Goal: Communication & Community: Ask a question

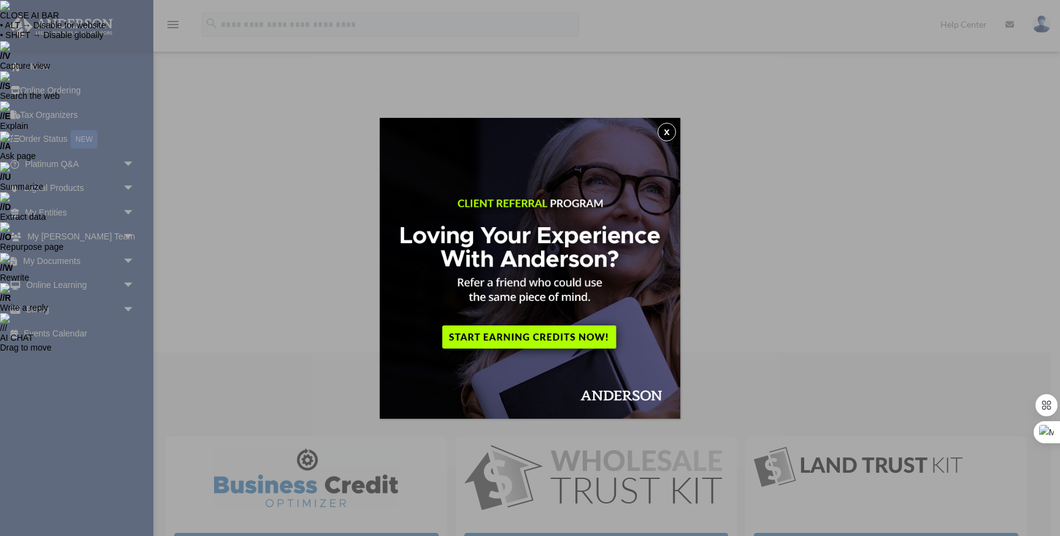
click at [539, 326] on img at bounding box center [530, 268] width 301 height 301
click at [665, 130] on button "x" at bounding box center [667, 132] width 18 height 18
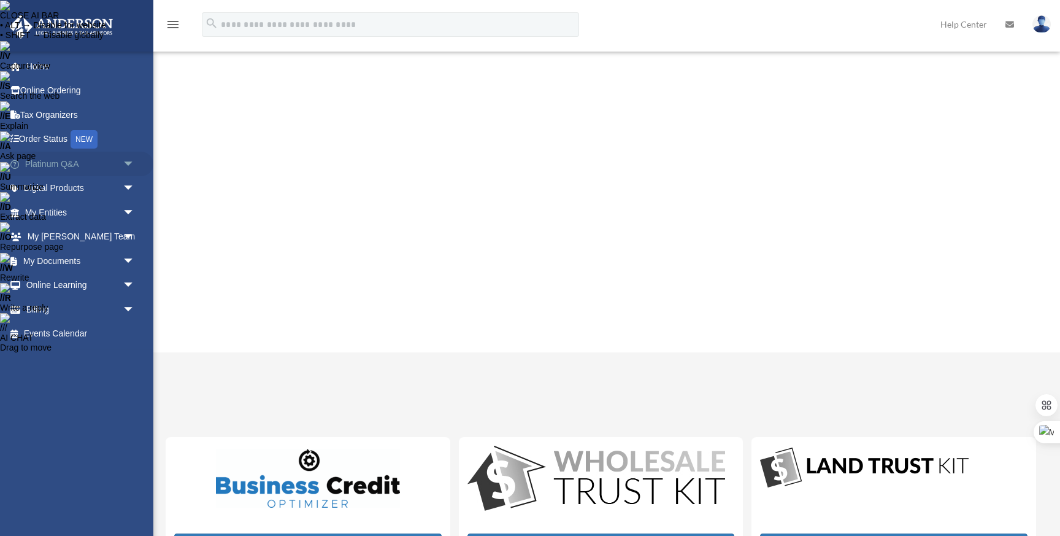
click at [132, 161] on span "arrow_drop_down" at bounding box center [135, 164] width 25 height 25
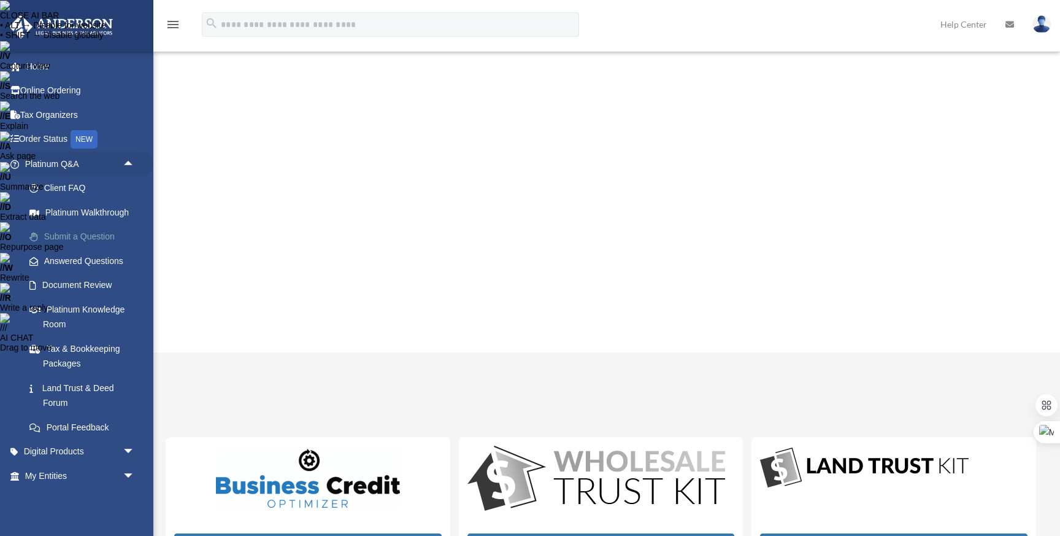
click at [84, 241] on link "Submit a Question" at bounding box center [85, 237] width 136 height 25
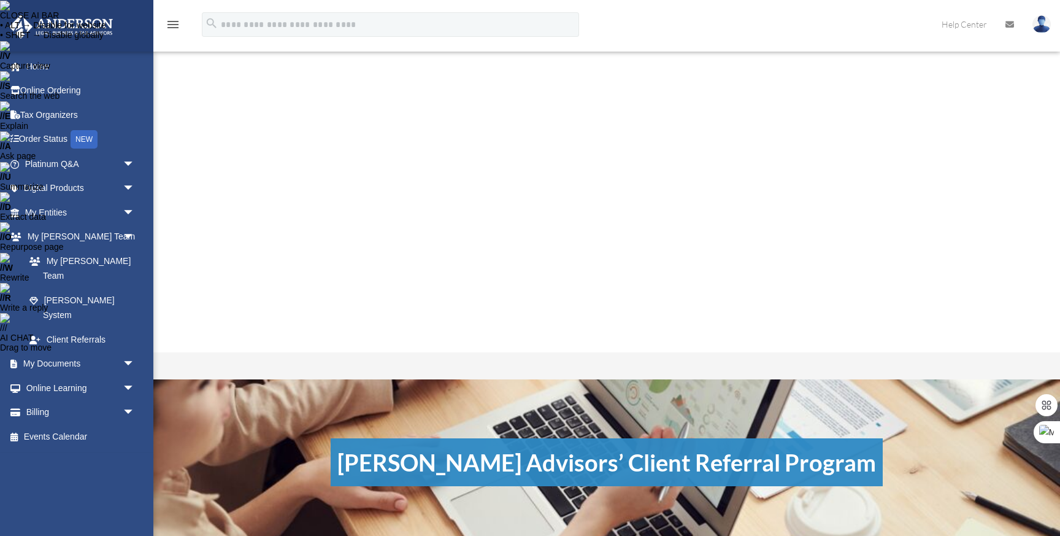
scroll to position [13, 0]
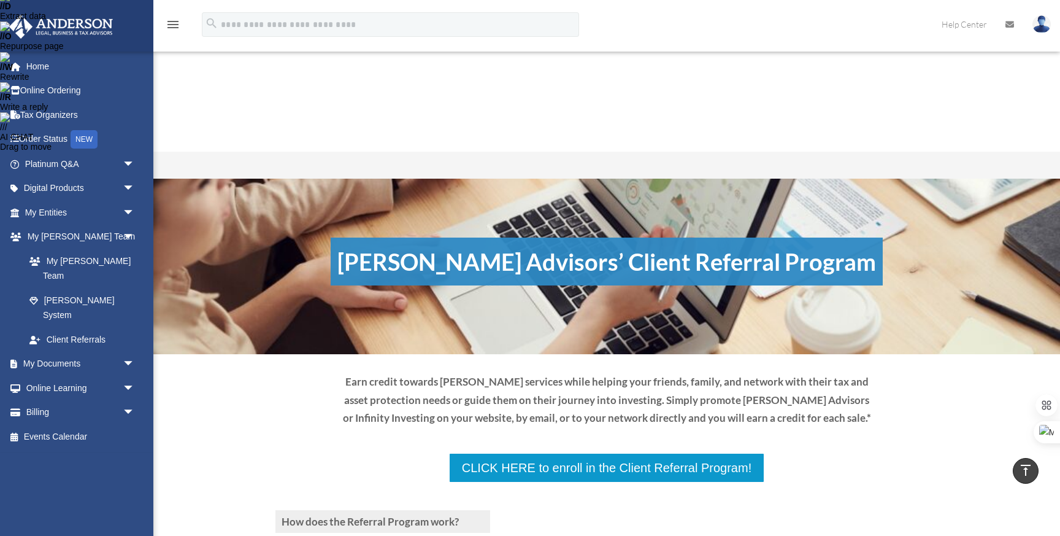
scroll to position [204, 0]
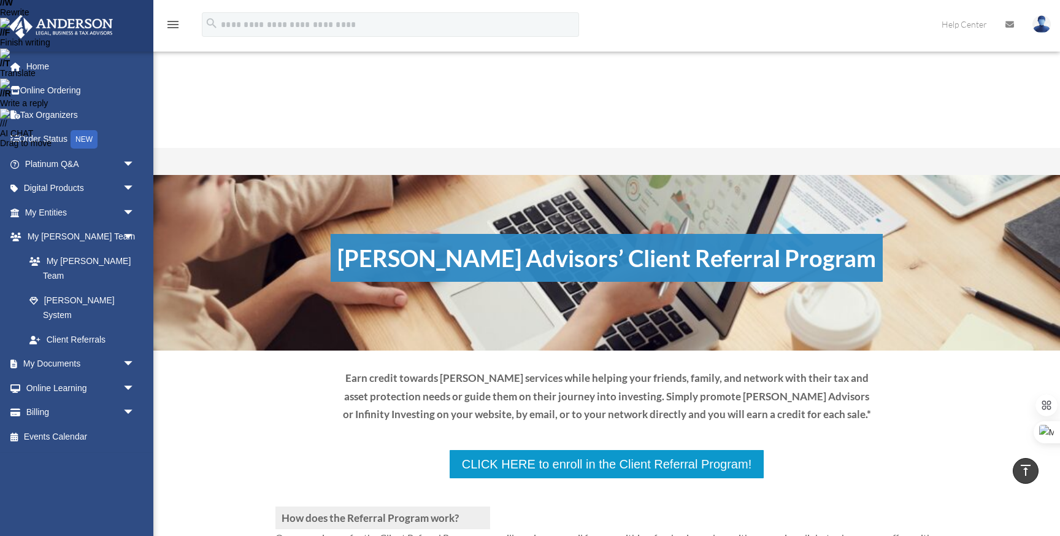
drag, startPoint x: 266, startPoint y: 373, endPoint x: 392, endPoint y: 390, distance: 127.6
click at [132, 167] on span "arrow_drop_down" at bounding box center [135, 164] width 25 height 25
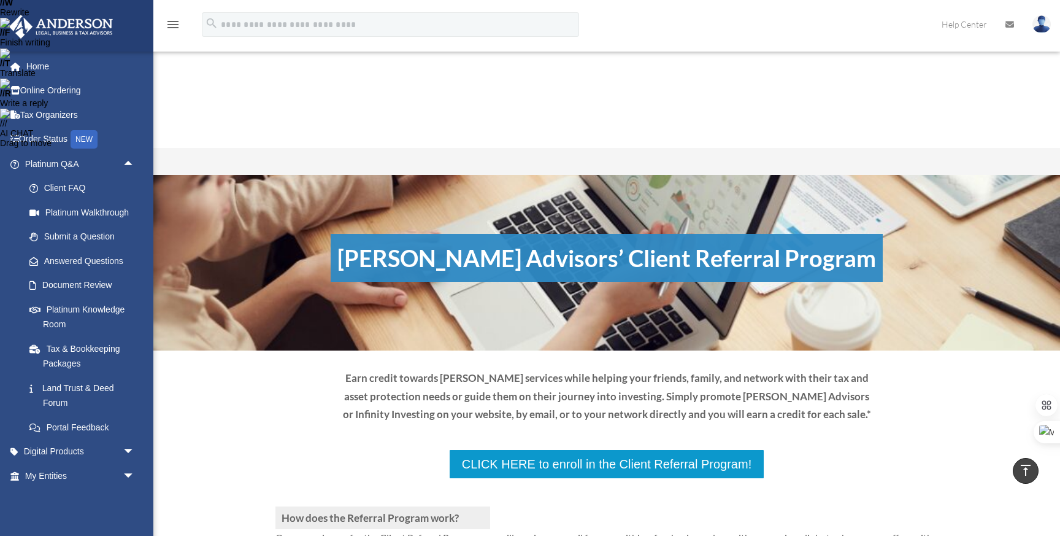
click at [84, 454] on link "Digital Products arrow_drop_down" at bounding box center [81, 451] width 145 height 25
click at [130, 449] on span "arrow_drop_down" at bounding box center [135, 451] width 25 height 25
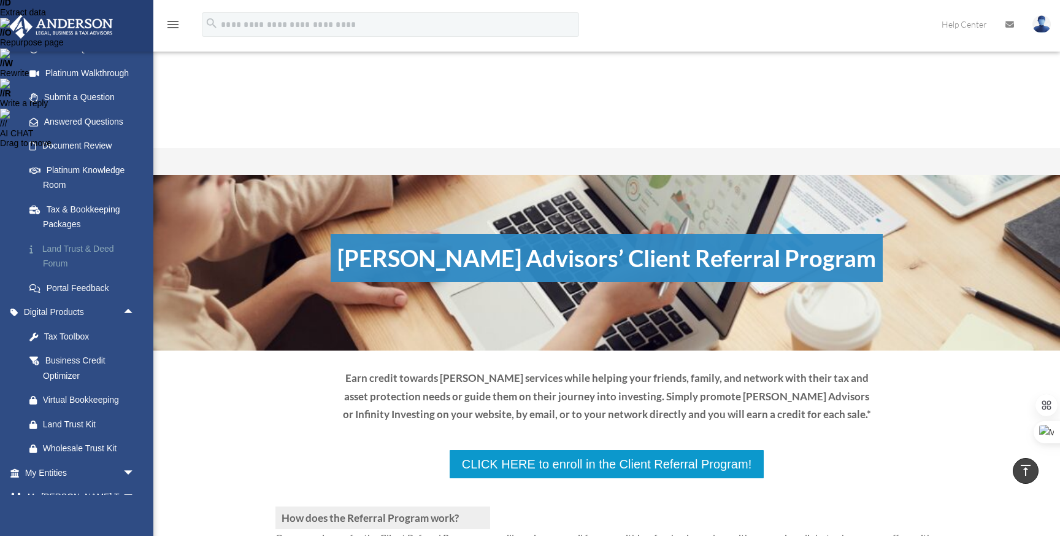
scroll to position [156, 0]
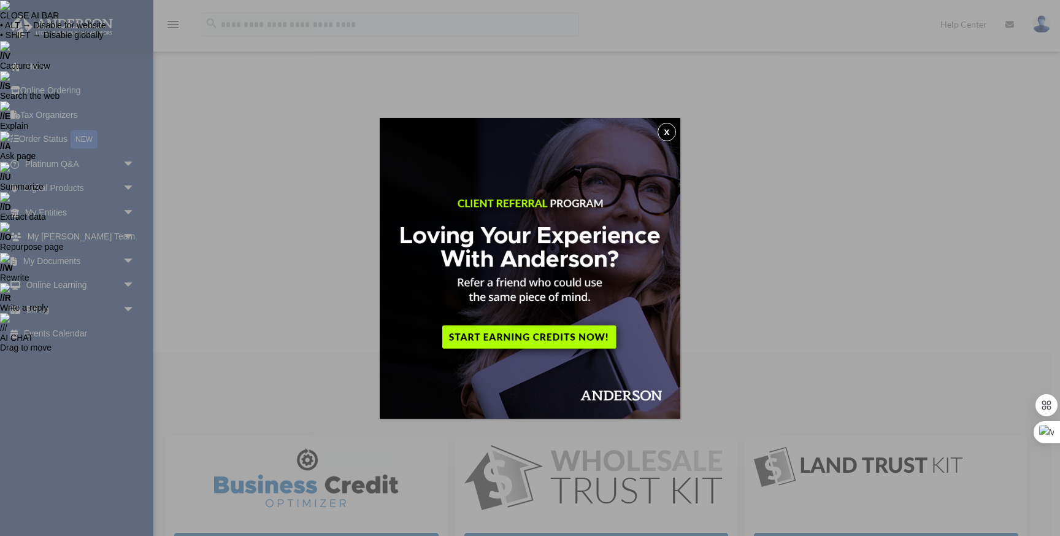
click at [661, 126] on button "x" at bounding box center [667, 132] width 18 height 18
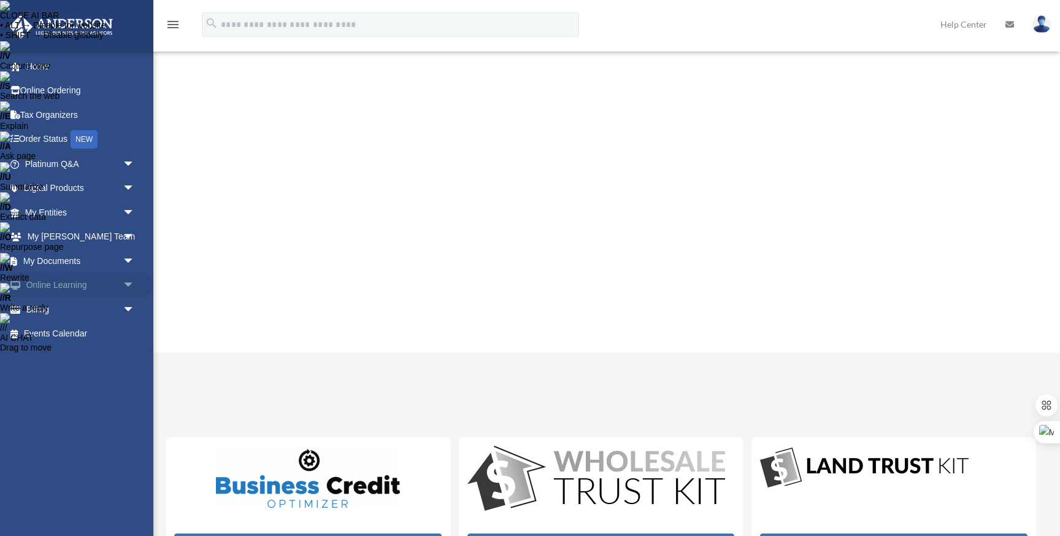
click at [130, 282] on span "arrow_drop_down" at bounding box center [135, 285] width 25 height 25
click at [82, 330] on link "Video Training" at bounding box center [85, 334] width 136 height 25
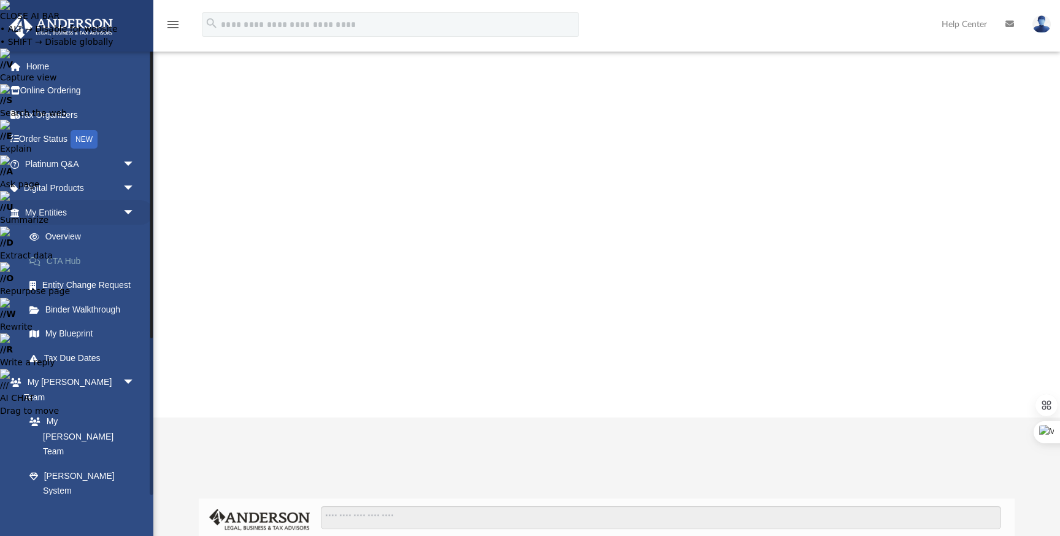
scroll to position [279, 816]
click at [131, 158] on span "arrow_drop_down" at bounding box center [135, 164] width 25 height 25
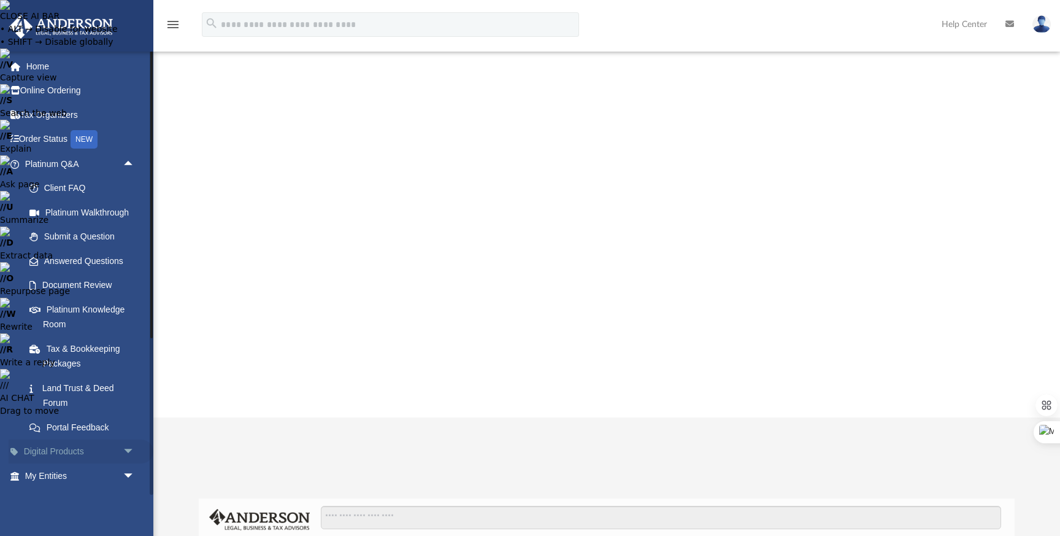
click at [125, 453] on span "arrow_drop_down" at bounding box center [135, 451] width 25 height 25
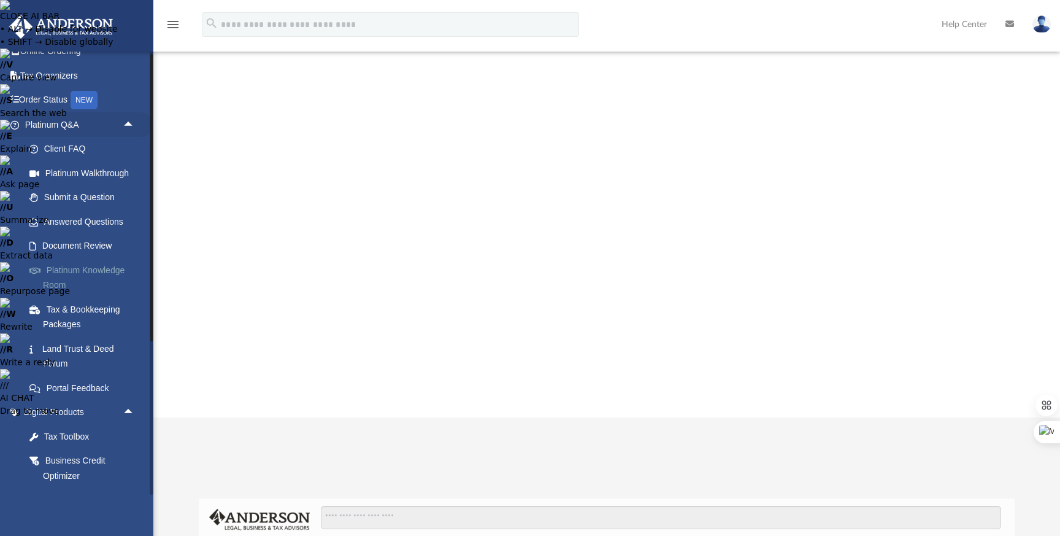
scroll to position [0, 0]
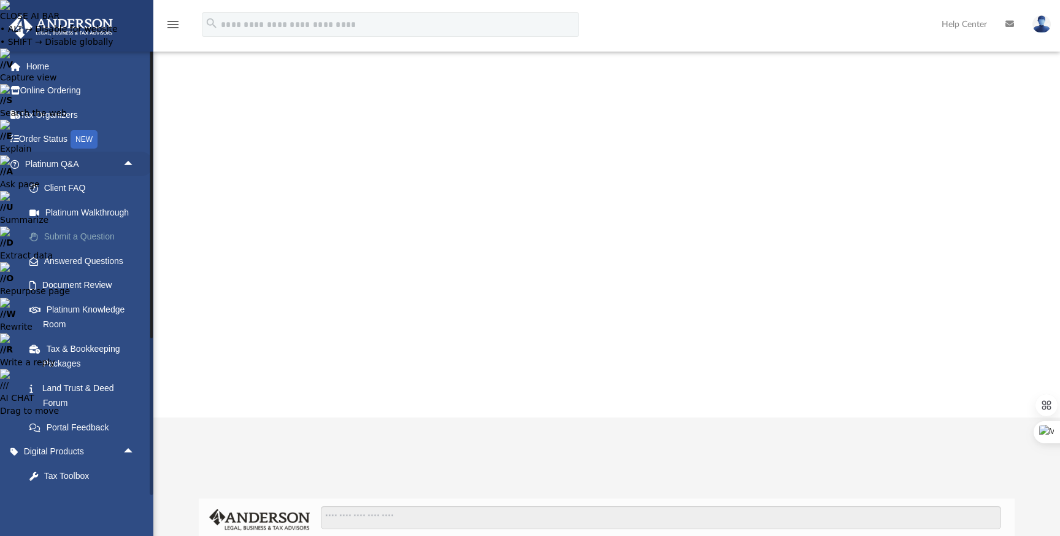
click at [82, 234] on link "Submit a Question" at bounding box center [85, 237] width 136 height 25
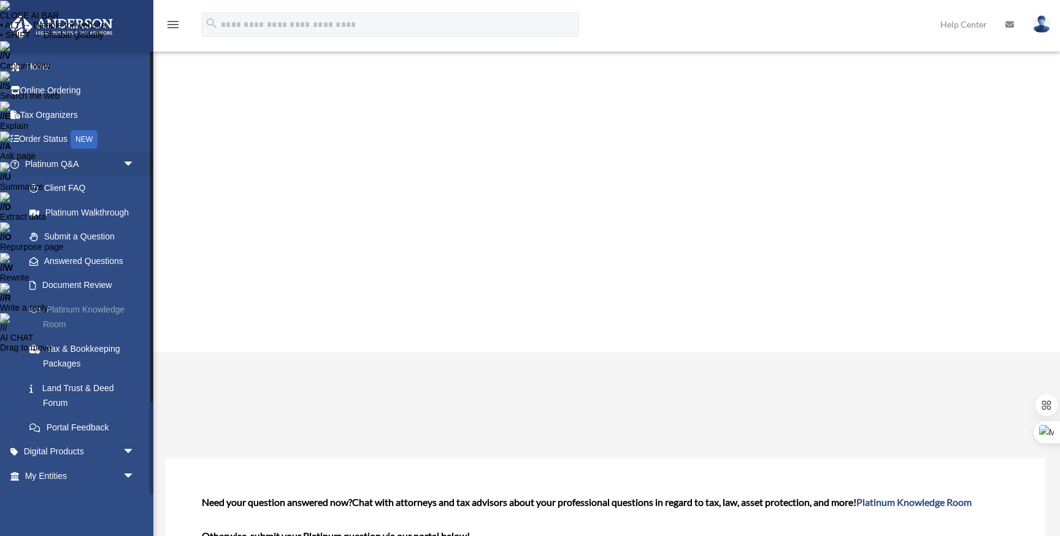
click at [80, 312] on link "Platinum Knowledge Room" at bounding box center [85, 316] width 136 height 39
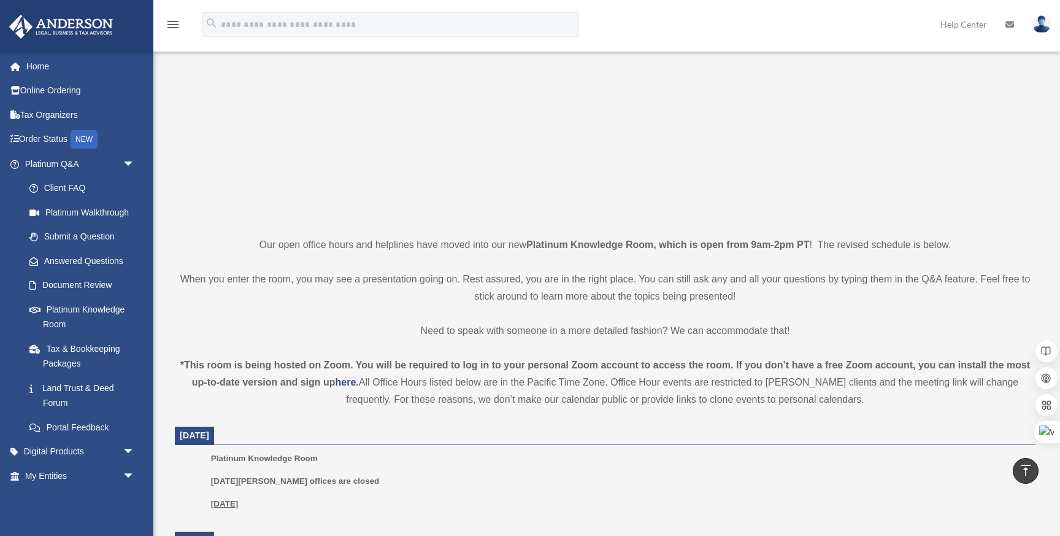
scroll to position [469, 0]
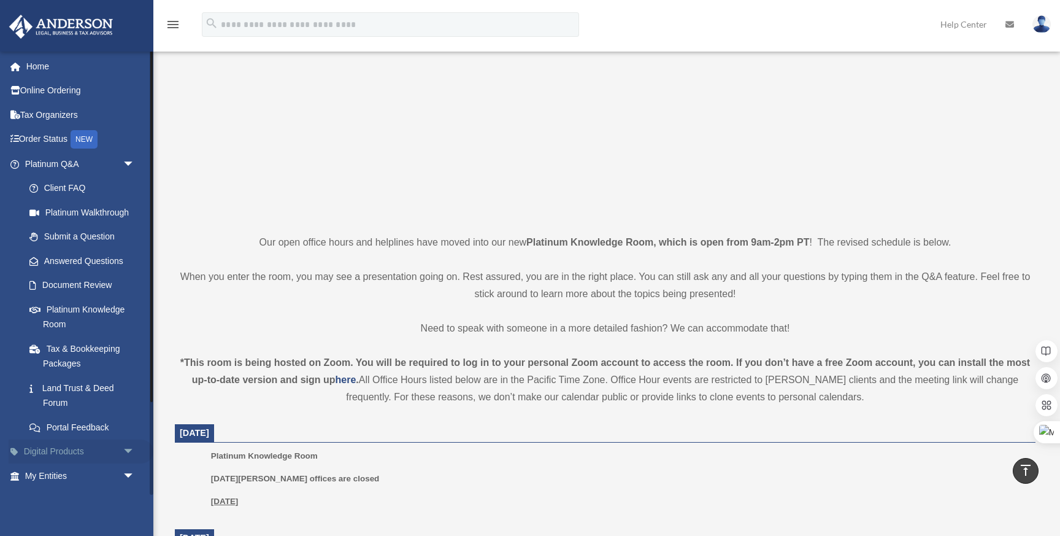
click at [74, 446] on link "Digital Products arrow_drop_down" at bounding box center [81, 451] width 145 height 25
click at [131, 450] on span "arrow_drop_down" at bounding box center [135, 451] width 25 height 25
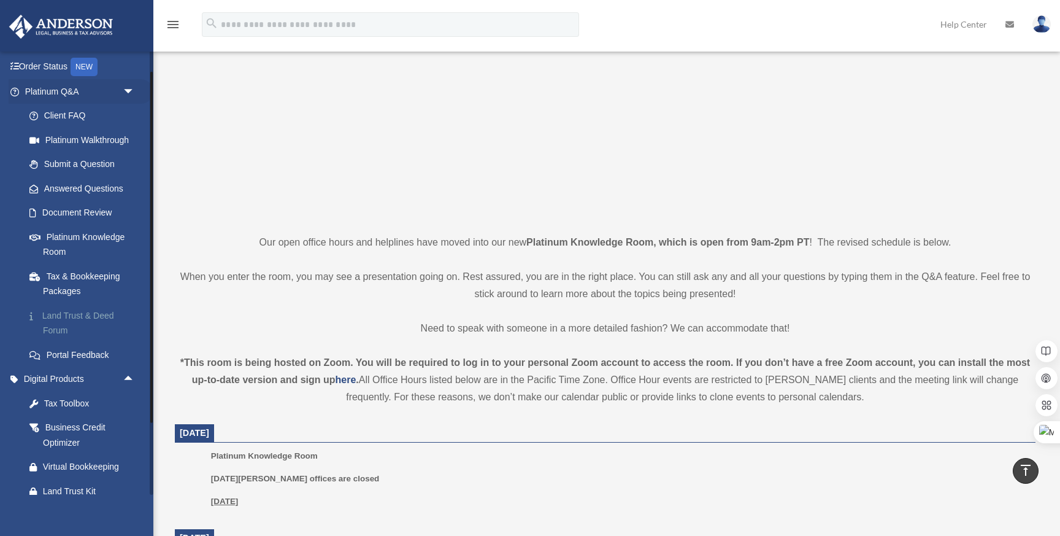
scroll to position [147, 0]
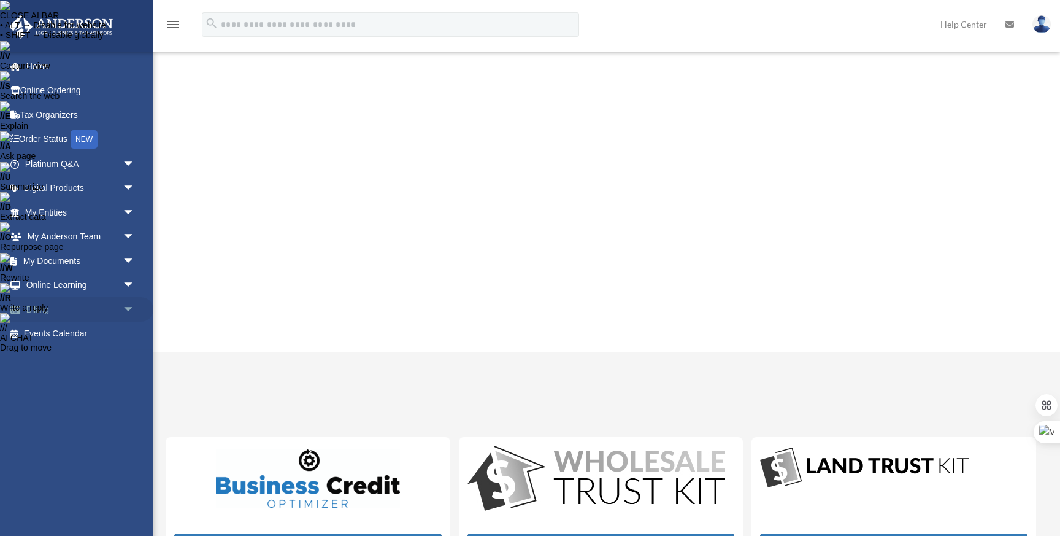
click at [134, 311] on span "arrow_drop_down" at bounding box center [135, 309] width 25 height 25
click at [84, 336] on link "$ Open Invoices" at bounding box center [85, 334] width 136 height 25
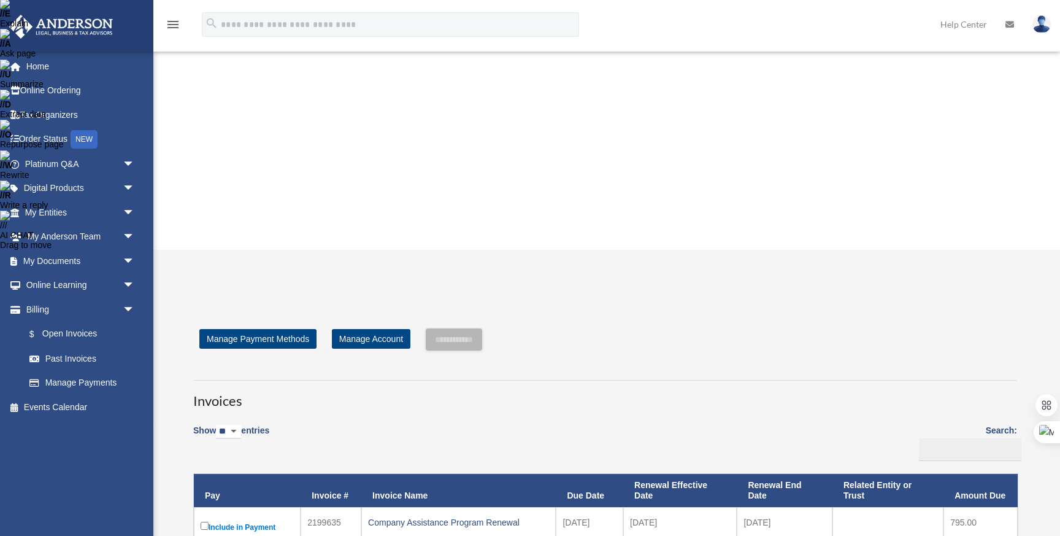
scroll to position [145, 0]
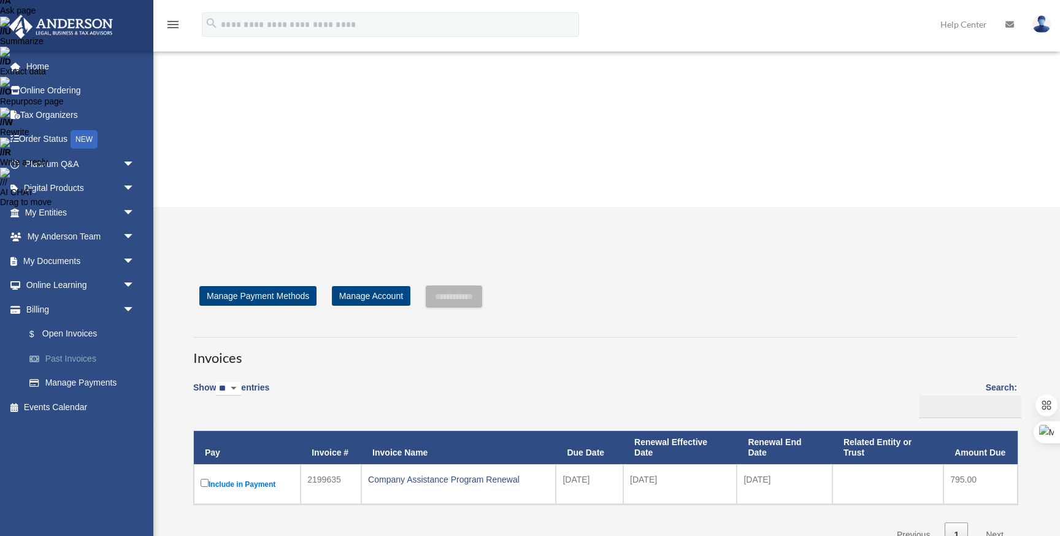
click at [69, 356] on link "Past Invoices" at bounding box center [85, 358] width 136 height 25
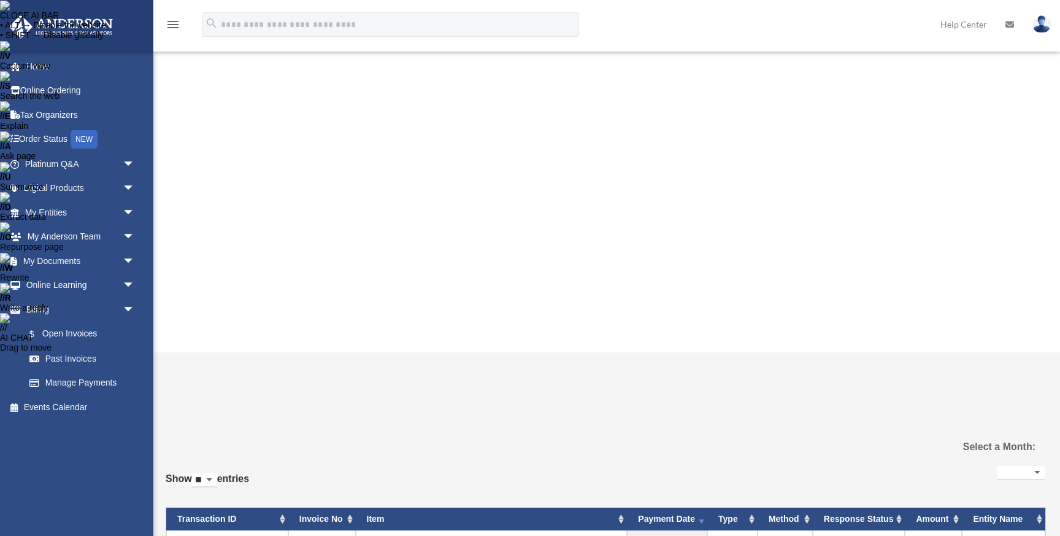
select select
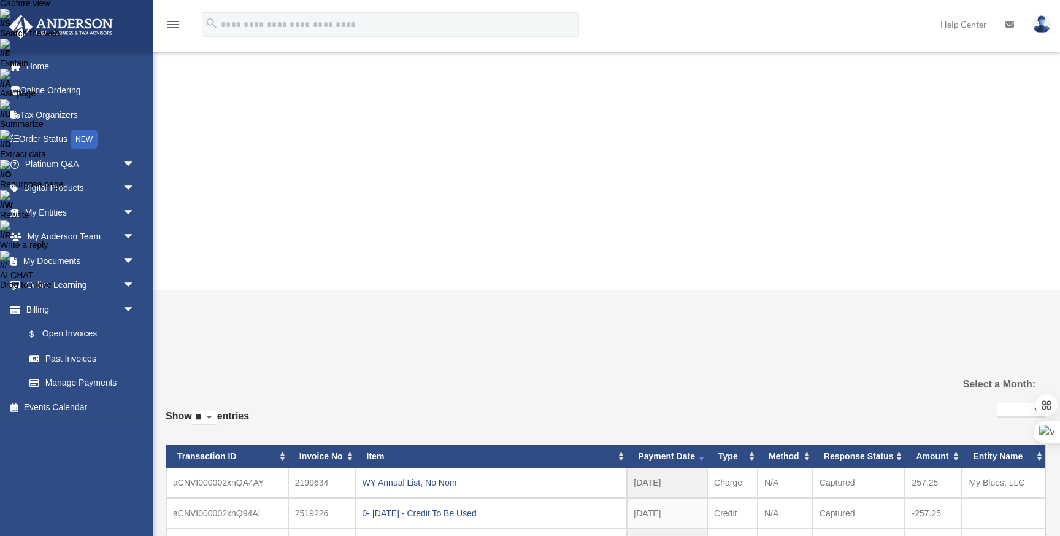
scroll to position [66, 0]
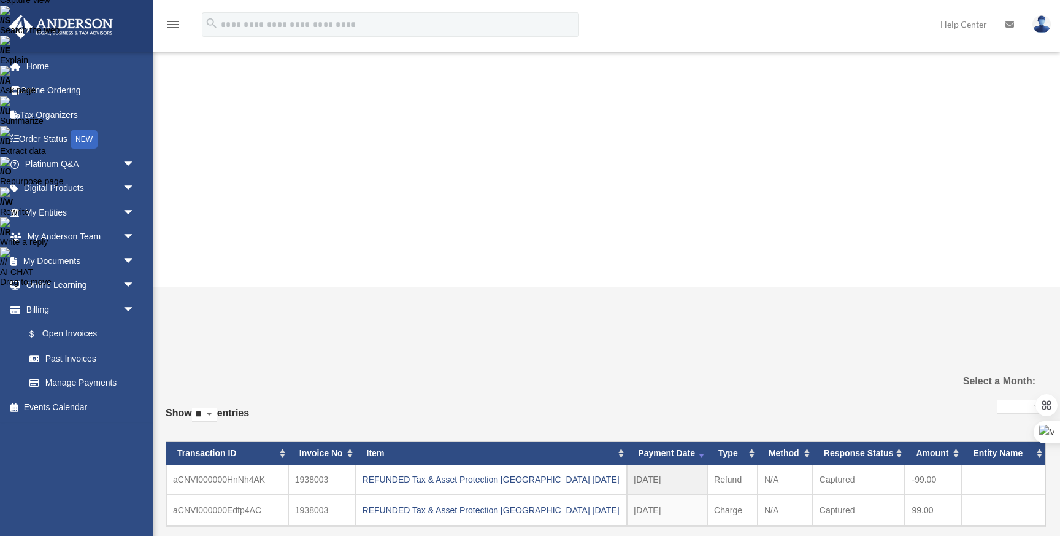
scroll to position [53, 0]
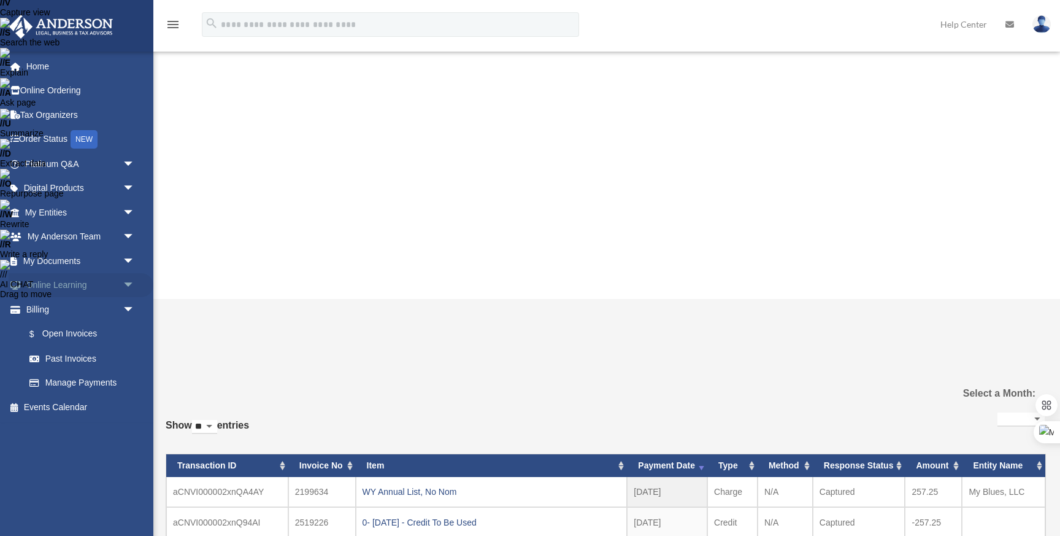
click at [131, 279] on span "arrow_drop_down" at bounding box center [135, 285] width 25 height 25
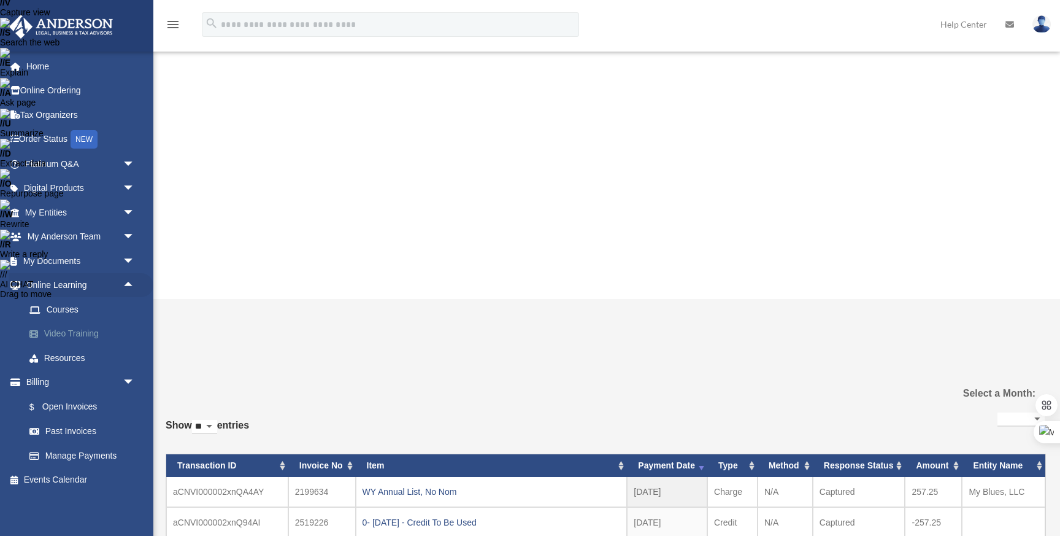
click at [63, 331] on link "Video Training" at bounding box center [85, 334] width 136 height 25
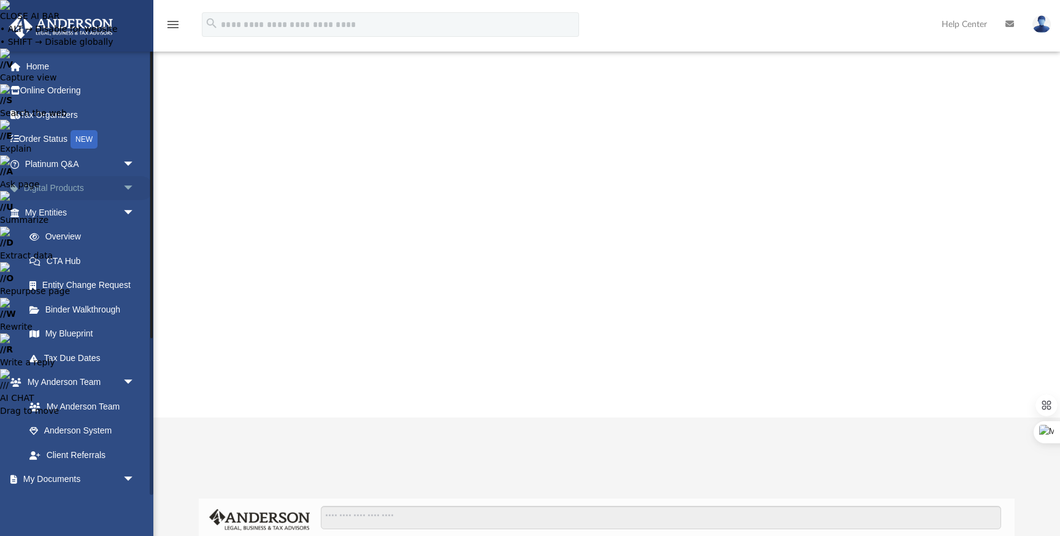
click at [126, 184] on span "arrow_drop_down" at bounding box center [135, 188] width 25 height 25
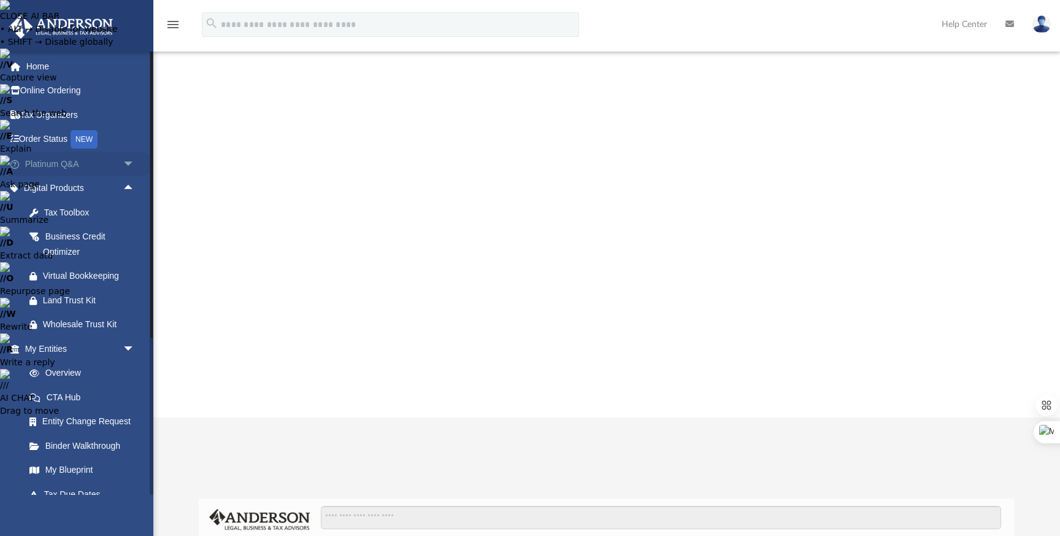
click at [131, 161] on span "arrow_drop_down" at bounding box center [135, 164] width 25 height 25
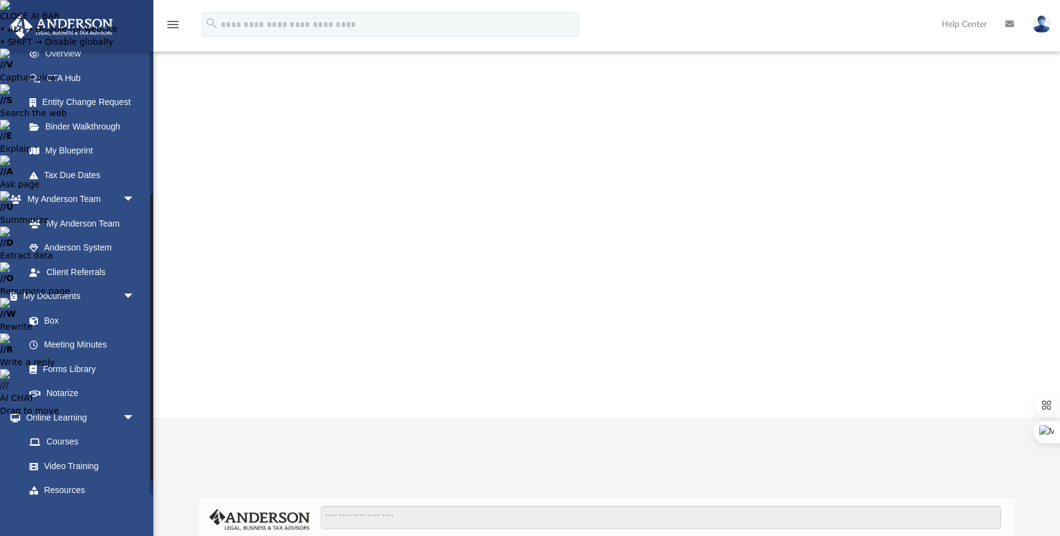
scroll to position [584, 0]
click at [77, 365] on link "Forms Library" at bounding box center [85, 367] width 136 height 25
drag, startPoint x: 268, startPoint y: 344, endPoint x: 256, endPoint y: 342, distance: 12.3
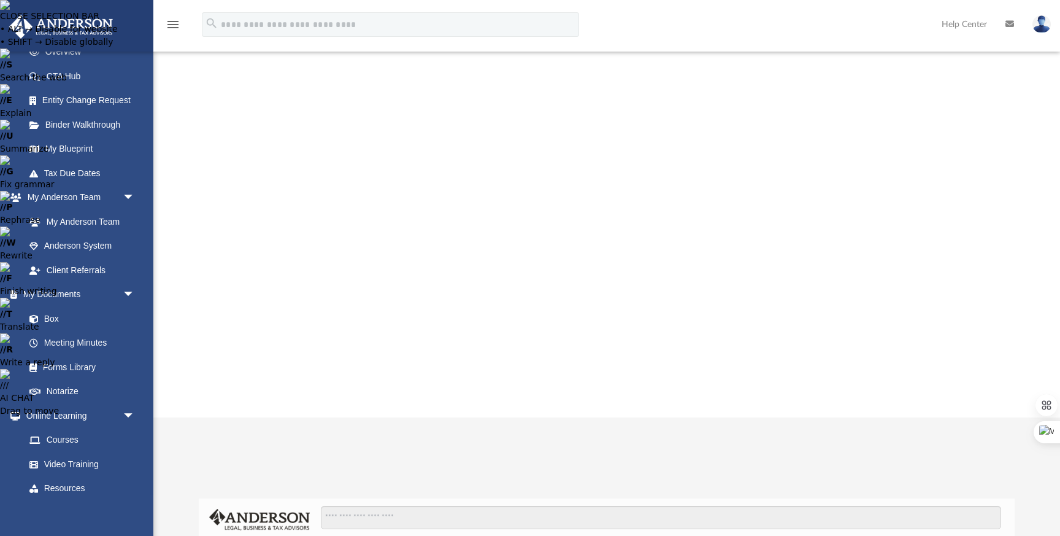
scroll to position [148, 0]
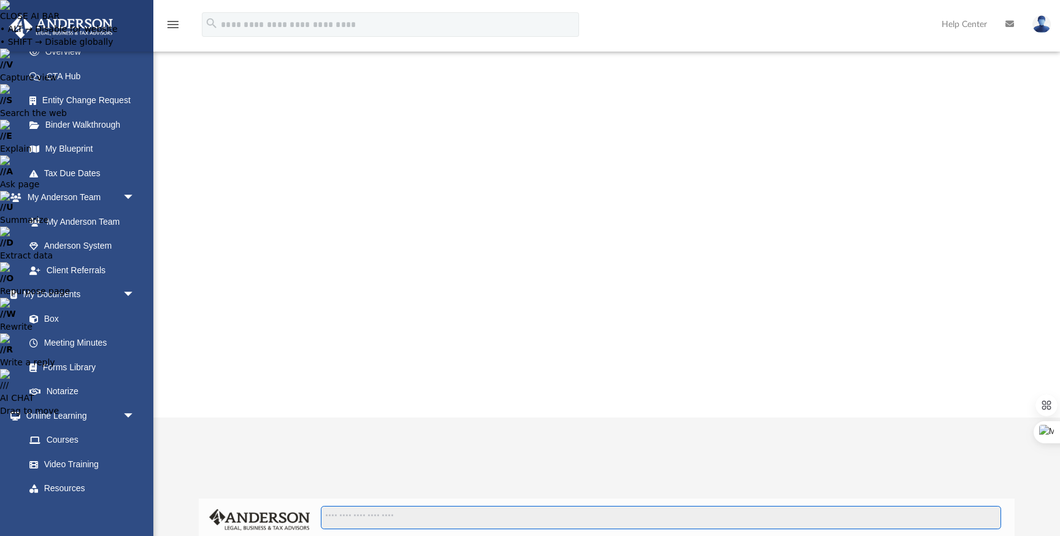
click at [356, 506] on input "Search files and folders" at bounding box center [661, 517] width 681 height 23
click at [383, 506] on input "**********" at bounding box center [661, 517] width 681 height 23
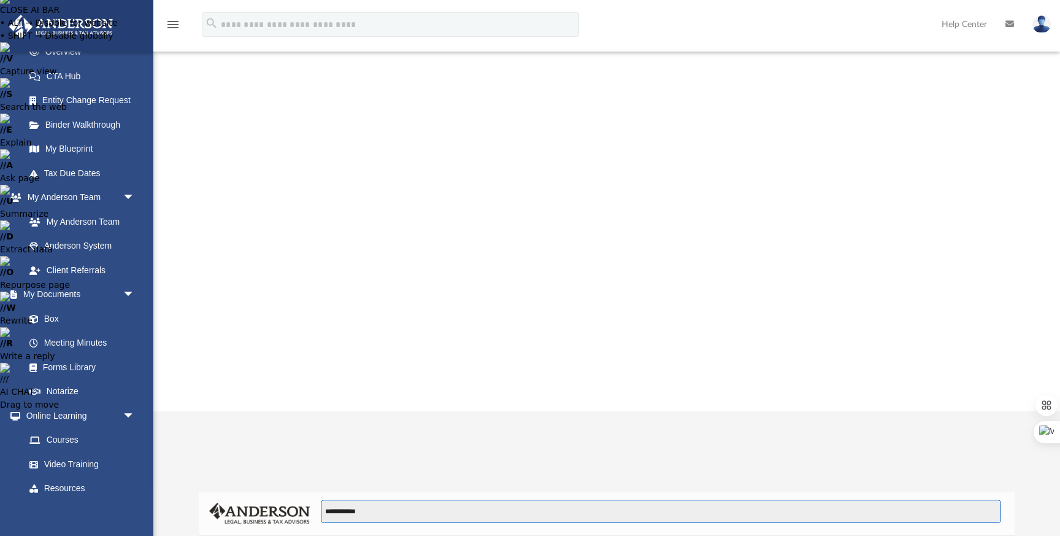
click at [388, 499] on input "**********" at bounding box center [661, 510] width 681 height 23
click at [338, 499] on input "**********" at bounding box center [661, 510] width 681 height 23
click at [337, 499] on input "**********" at bounding box center [661, 510] width 681 height 23
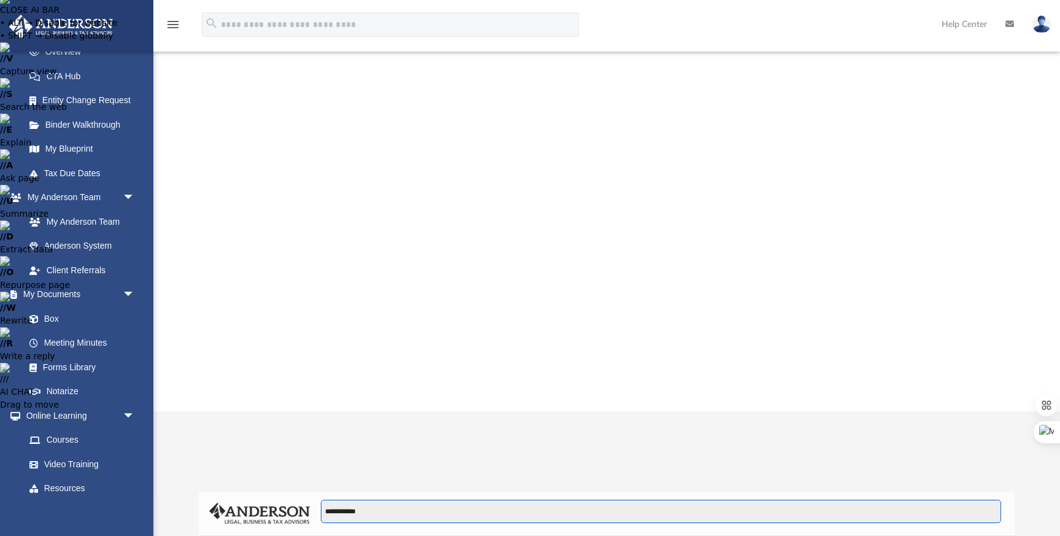
click at [337, 499] on input "**********" at bounding box center [661, 510] width 681 height 23
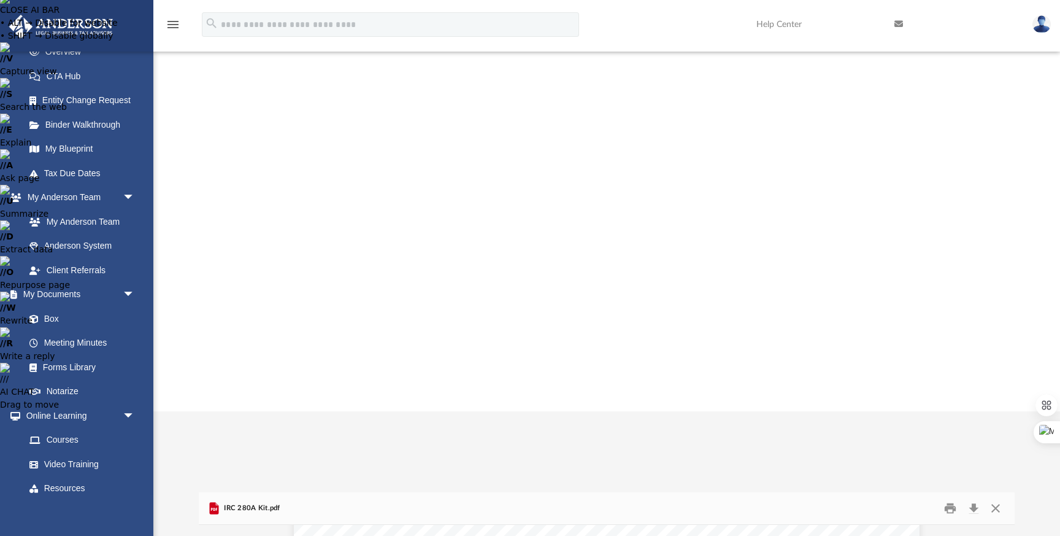
scroll to position [2528, 0]
click at [976, 498] on button "Download" at bounding box center [974, 507] width 22 height 19
click at [992, 498] on button "Close" at bounding box center [996, 507] width 22 height 19
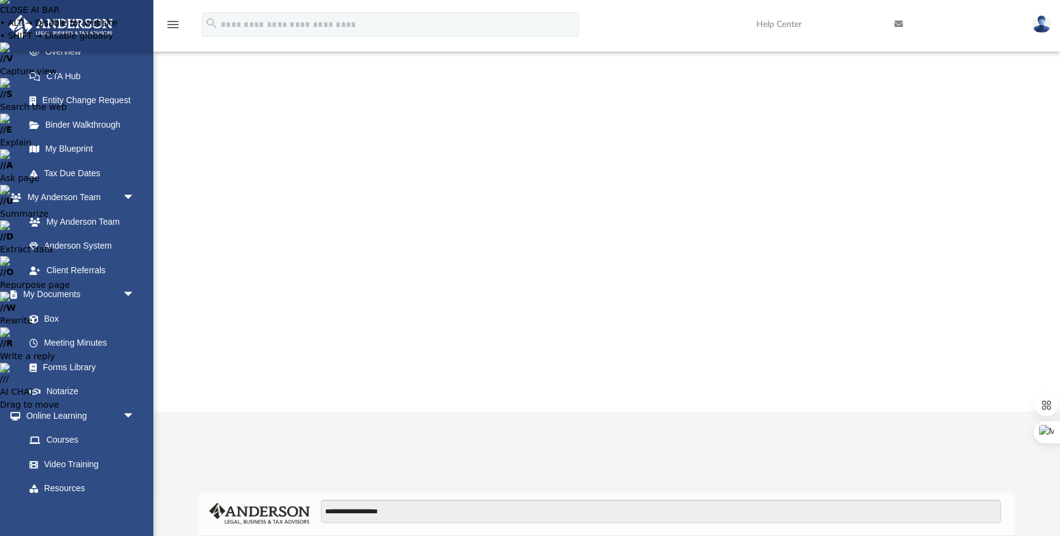
scroll to position [125, 0]
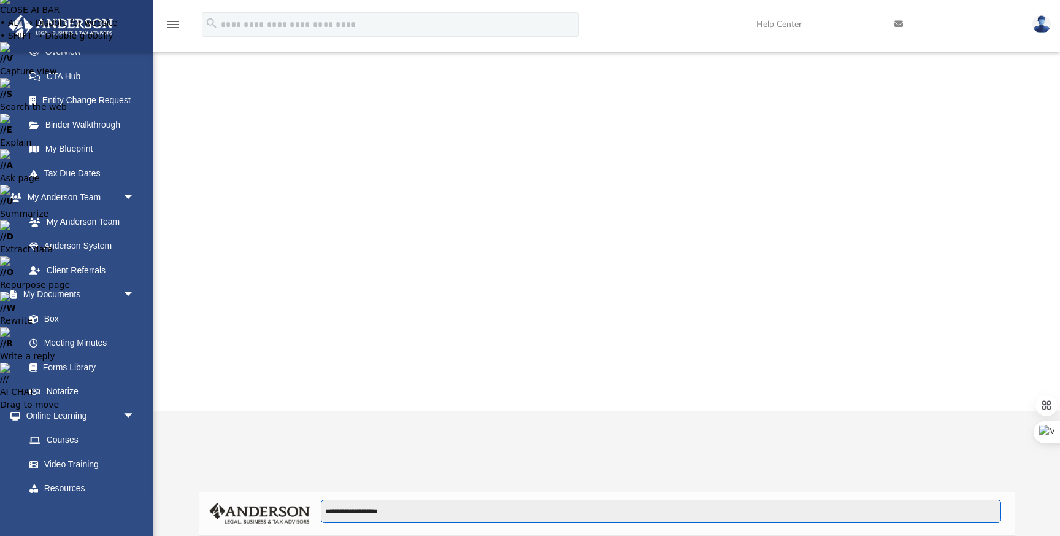
click at [405, 499] on input "**********" at bounding box center [661, 510] width 681 height 23
click at [367, 499] on input "**********" at bounding box center [661, 510] width 681 height 23
type input "**********"
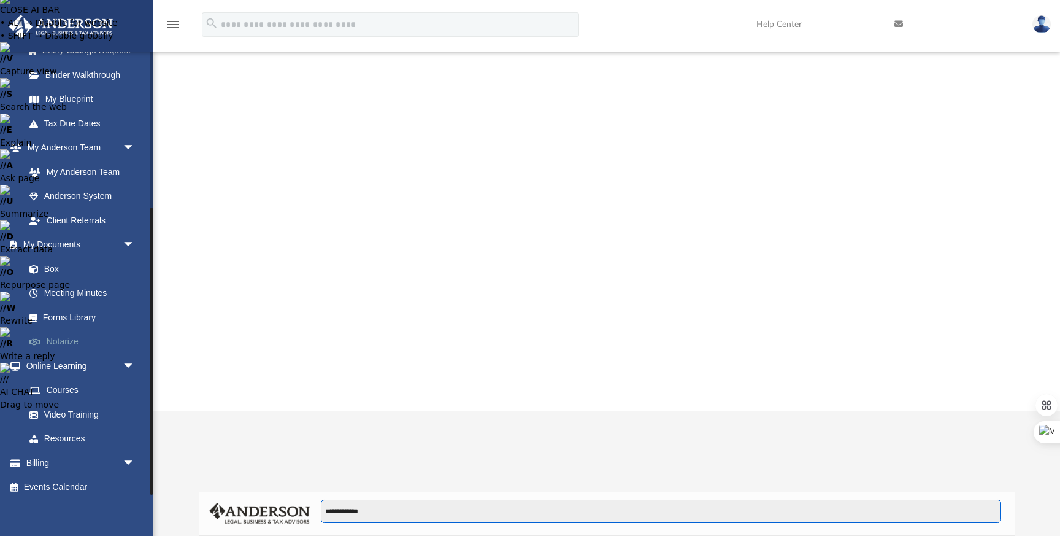
scroll to position [641, 0]
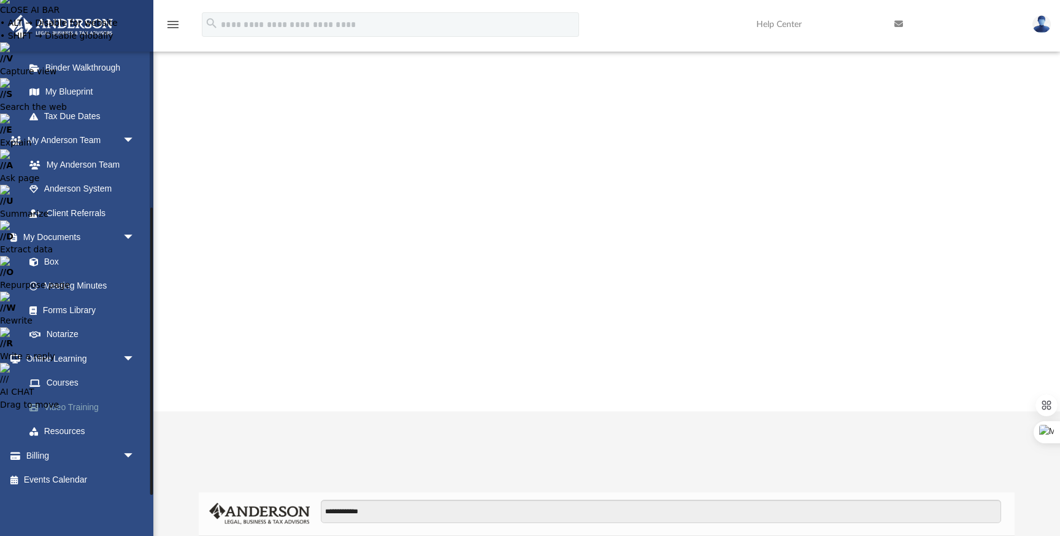
click at [80, 405] on link "Video Training" at bounding box center [85, 407] width 136 height 25
click at [71, 382] on link "Courses" at bounding box center [85, 383] width 136 height 25
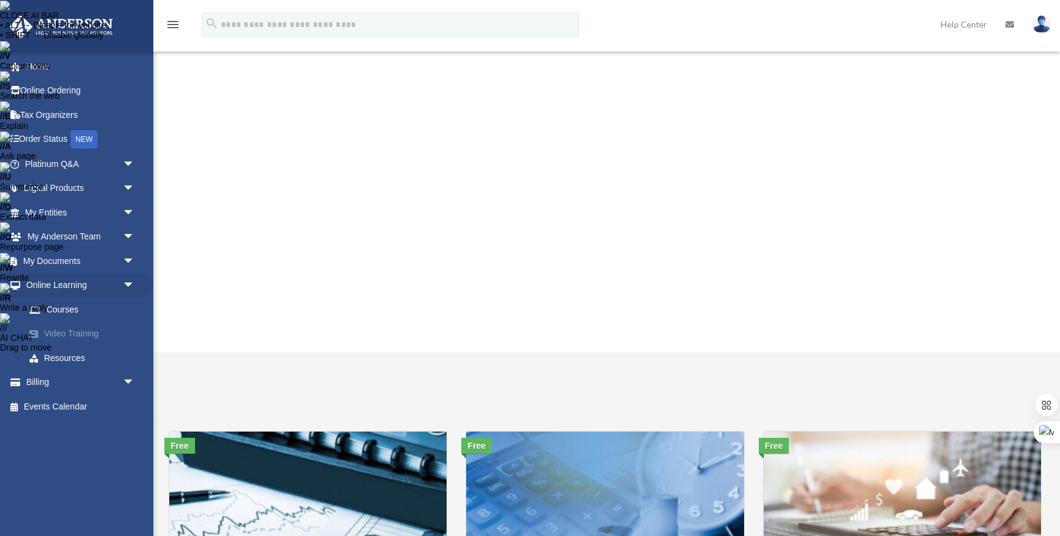
click at [85, 334] on link "Video Training" at bounding box center [85, 334] width 136 height 25
click at [84, 359] on link "Resources" at bounding box center [85, 357] width 136 height 25
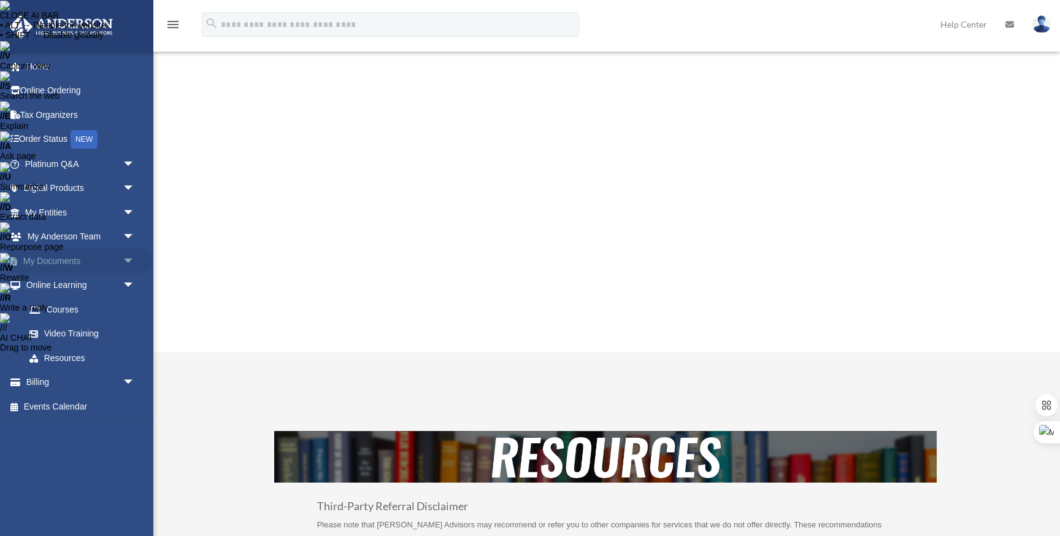
click at [133, 261] on span "arrow_drop_down" at bounding box center [135, 261] width 25 height 25
click at [70, 334] on link "Forms Library" at bounding box center [85, 334] width 136 height 25
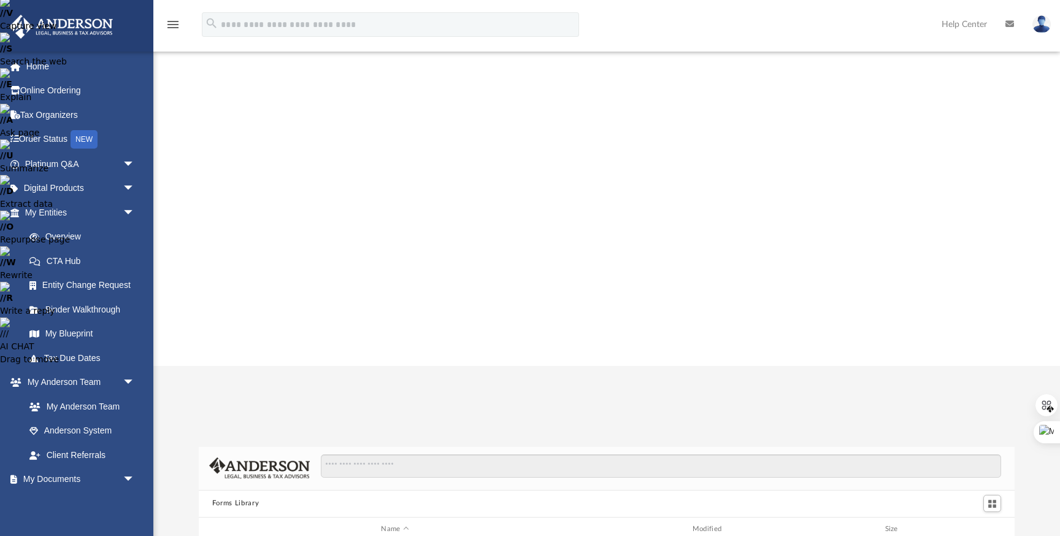
scroll to position [441, 0]
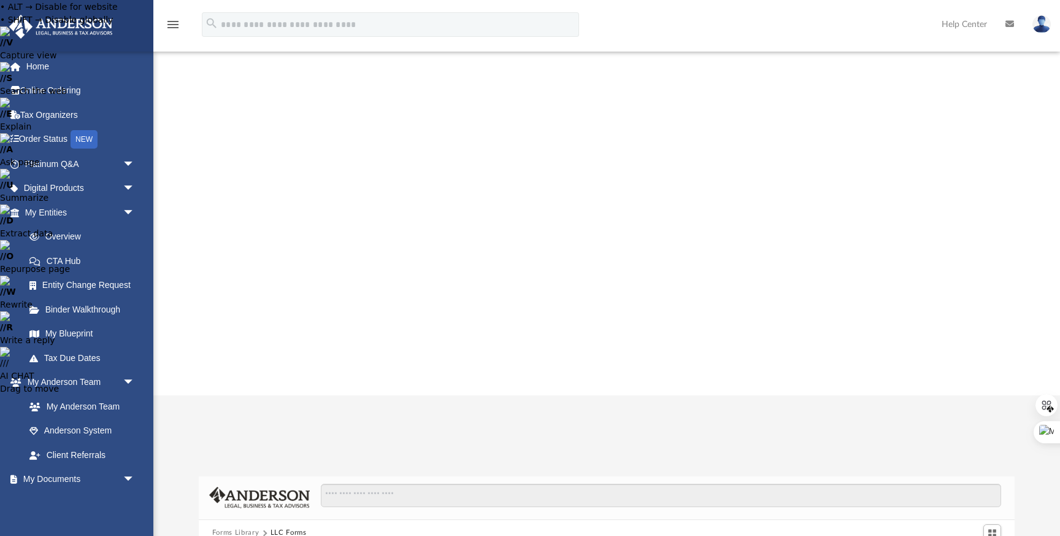
scroll to position [0, 0]
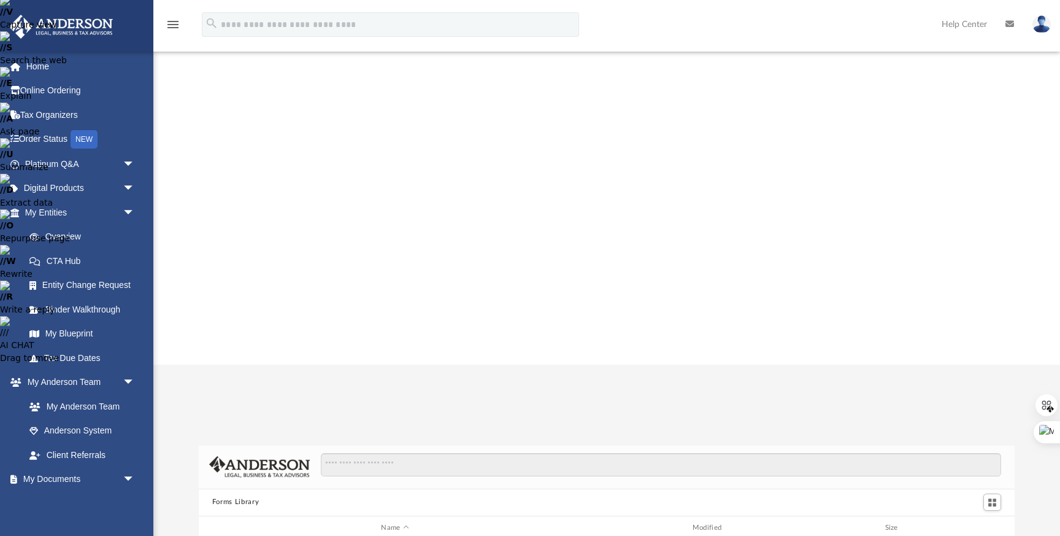
scroll to position [64, 0]
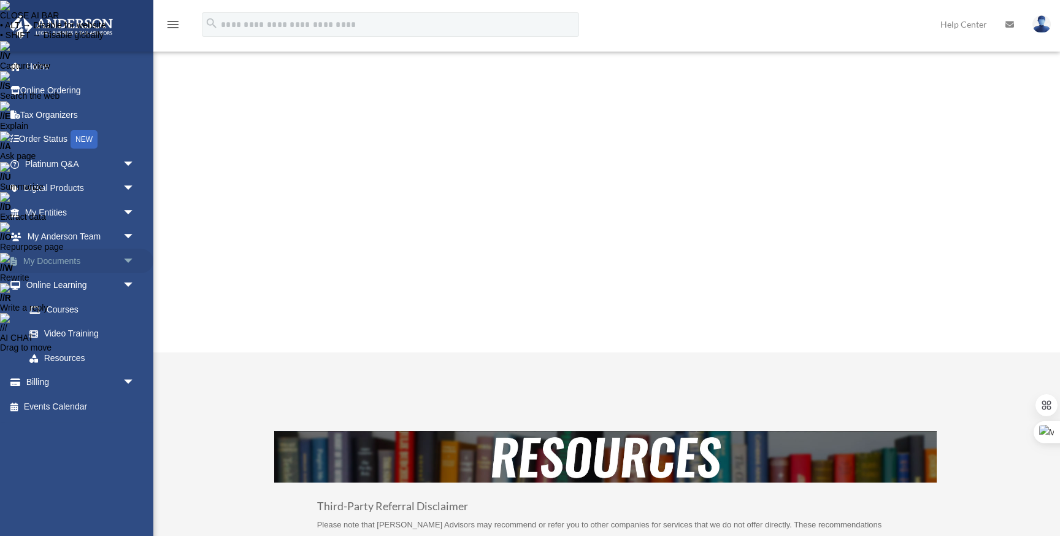
click at [130, 255] on span "arrow_drop_down" at bounding box center [135, 261] width 25 height 25
click at [76, 339] on link "Forms Library" at bounding box center [85, 334] width 136 height 25
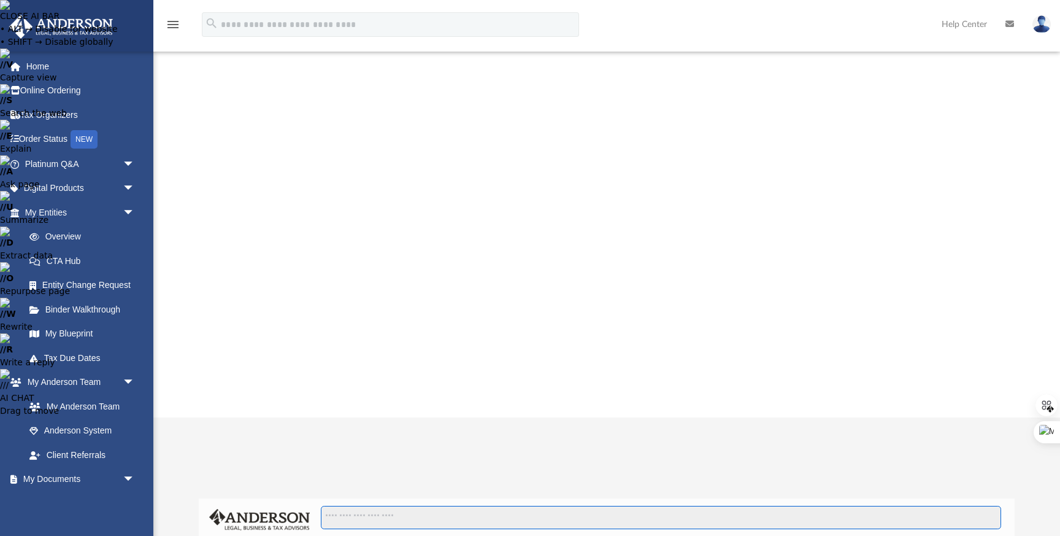
click at [344, 506] on input "Search files and folders" at bounding box center [661, 517] width 681 height 23
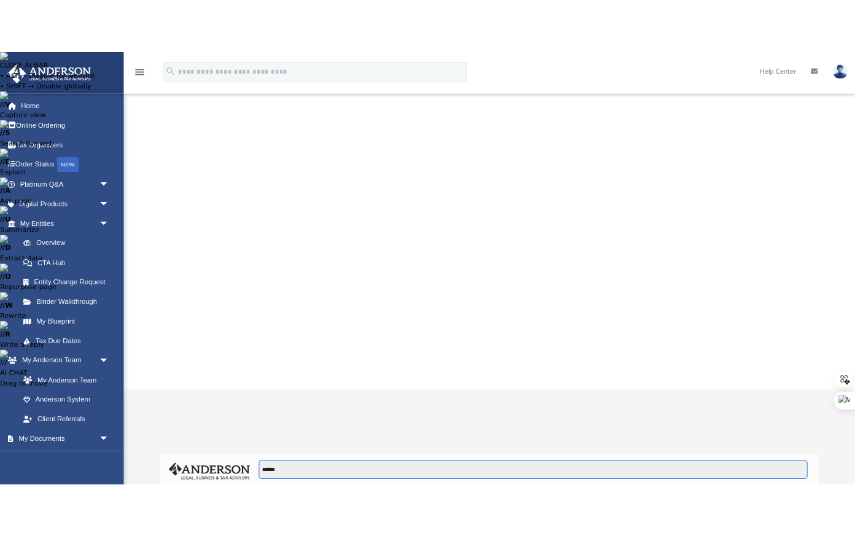
scroll to position [1, 1]
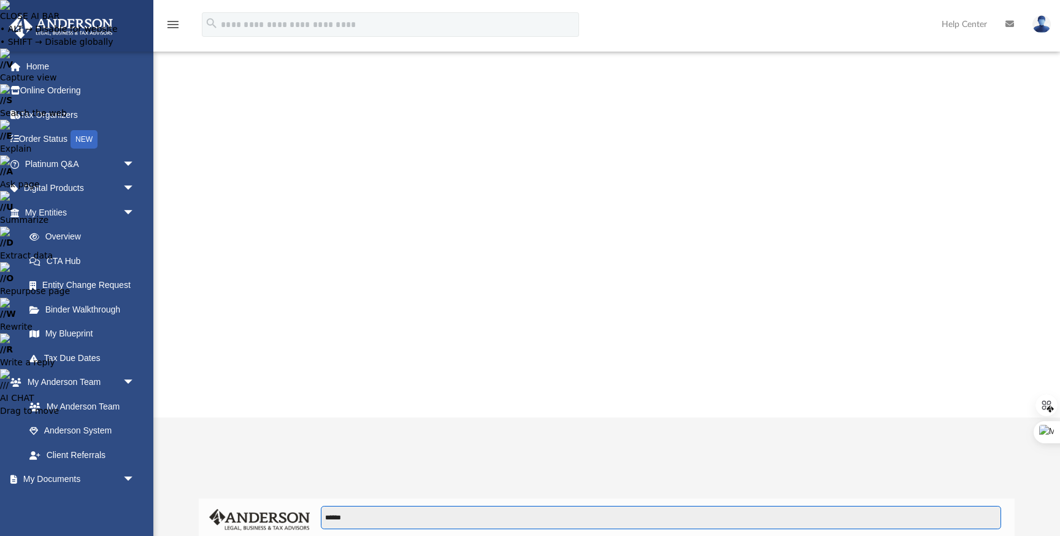
click at [337, 506] on input "******" at bounding box center [661, 517] width 681 height 23
paste input "**********"
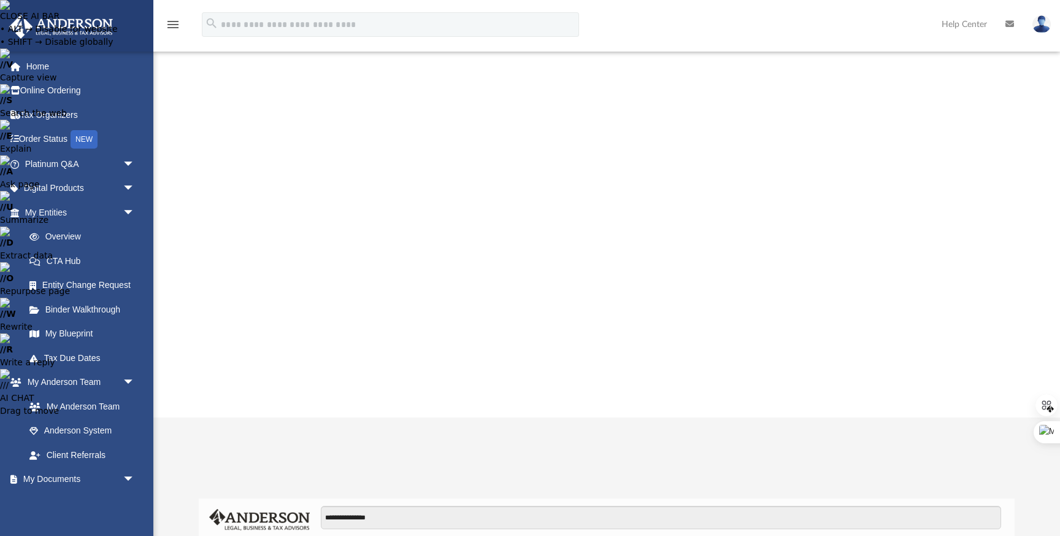
click at [950, 235] on li "Download" at bounding box center [956, 235] width 36 height 13
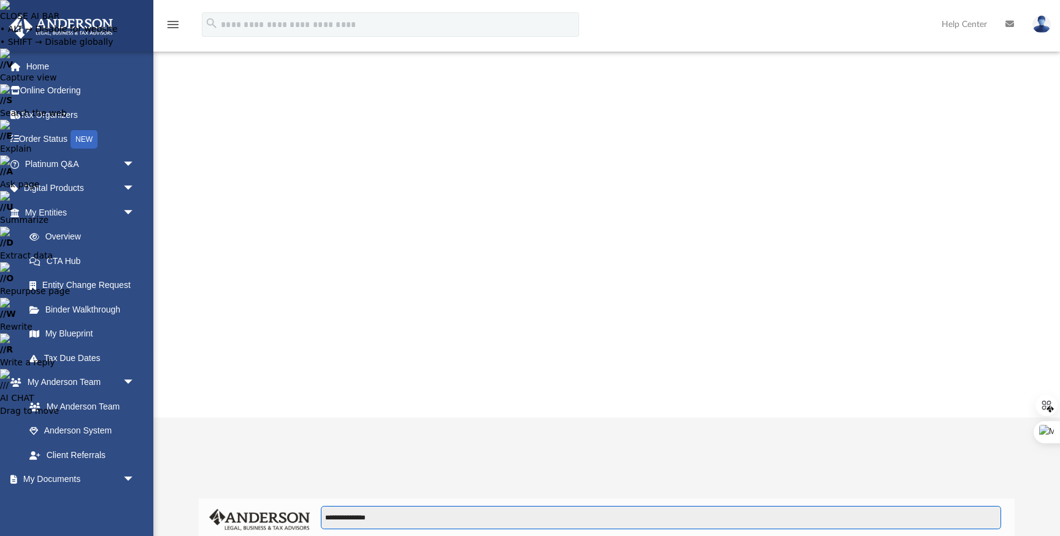
click at [366, 506] on input "**********" at bounding box center [661, 517] width 681 height 23
type input "**********"
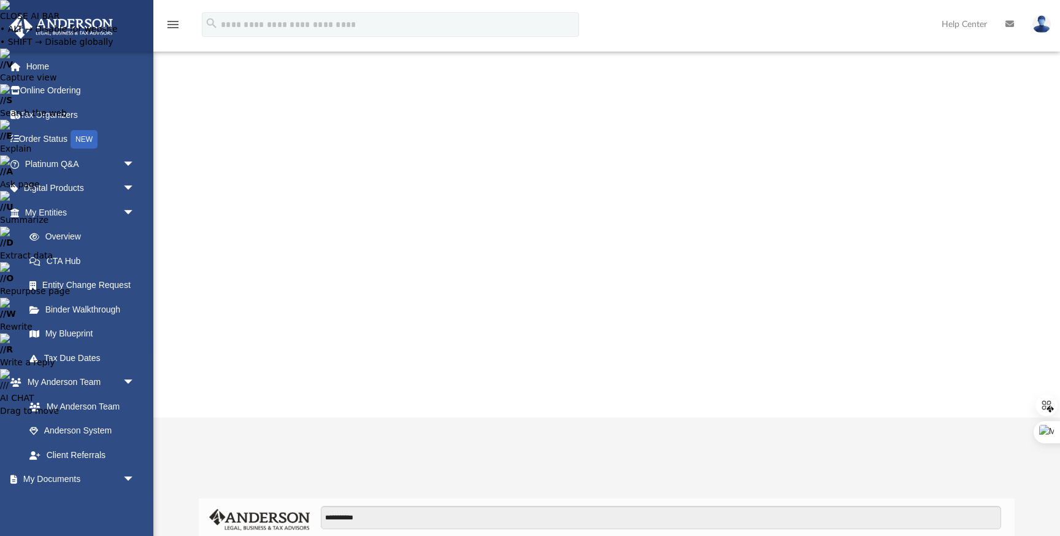
click at [953, 236] on li "Download" at bounding box center [956, 235] width 36 height 13
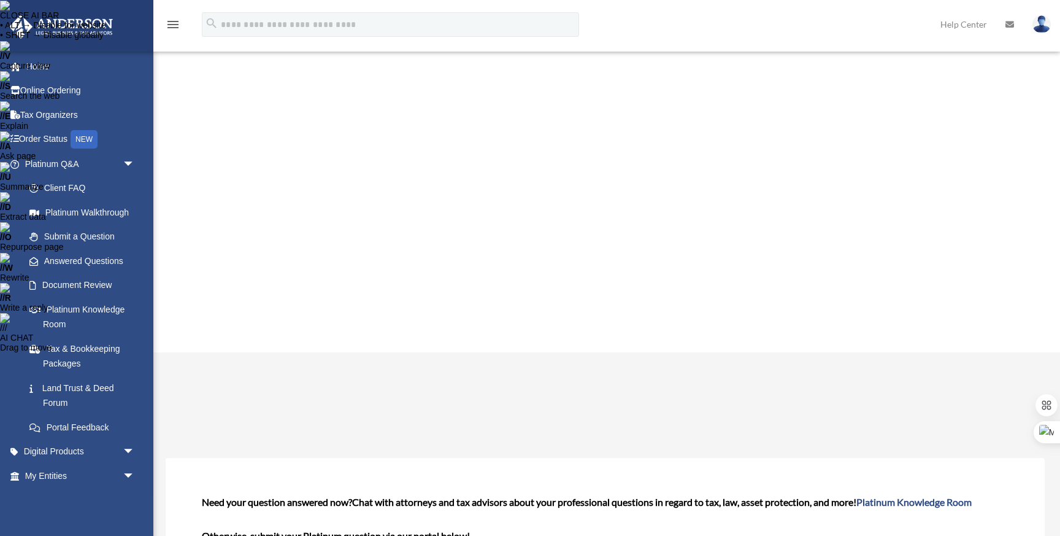
select select "******"
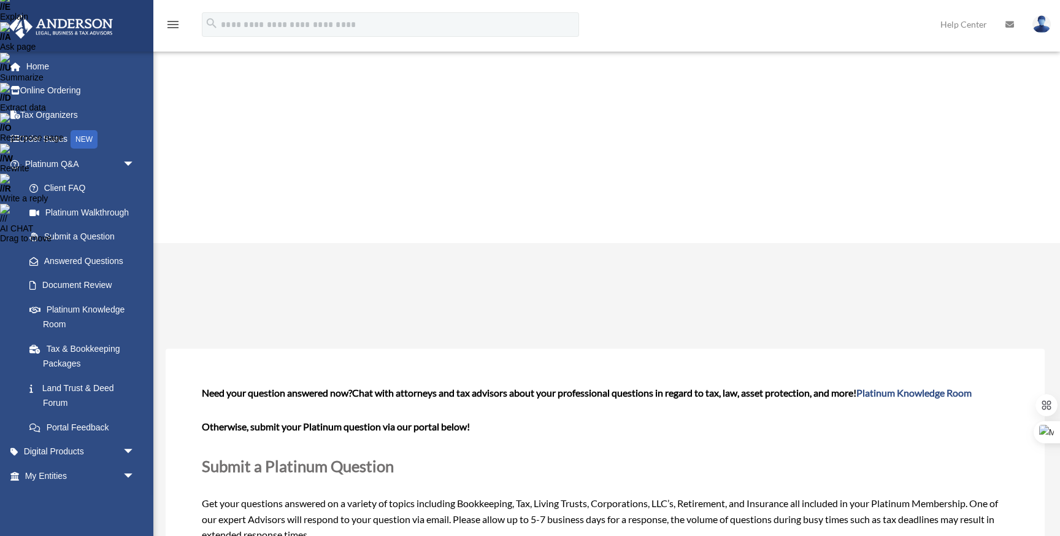
scroll to position [182, 0]
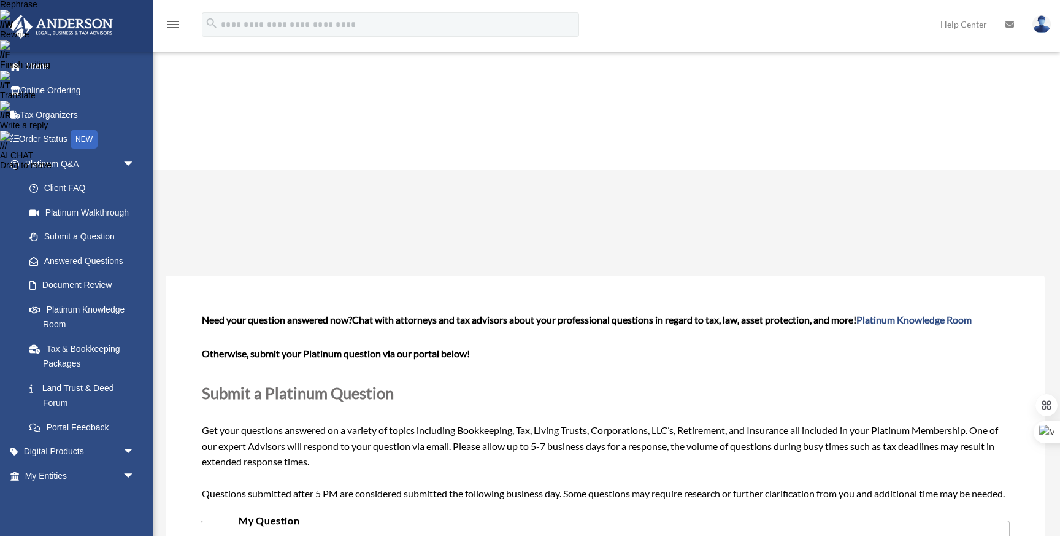
drag, startPoint x: 313, startPoint y: 320, endPoint x: 353, endPoint y: 318, distance: 39.9
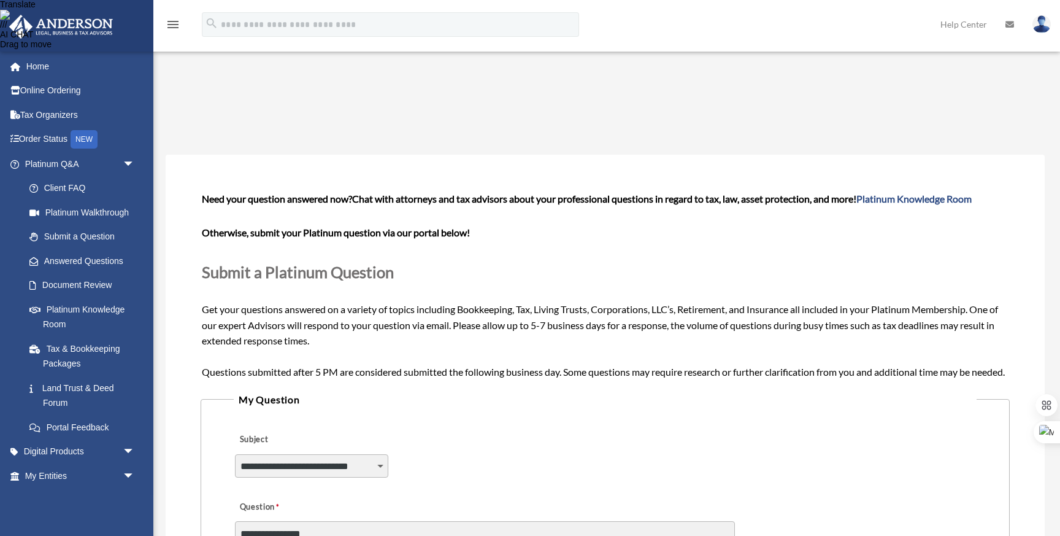
paste textarea "**********"
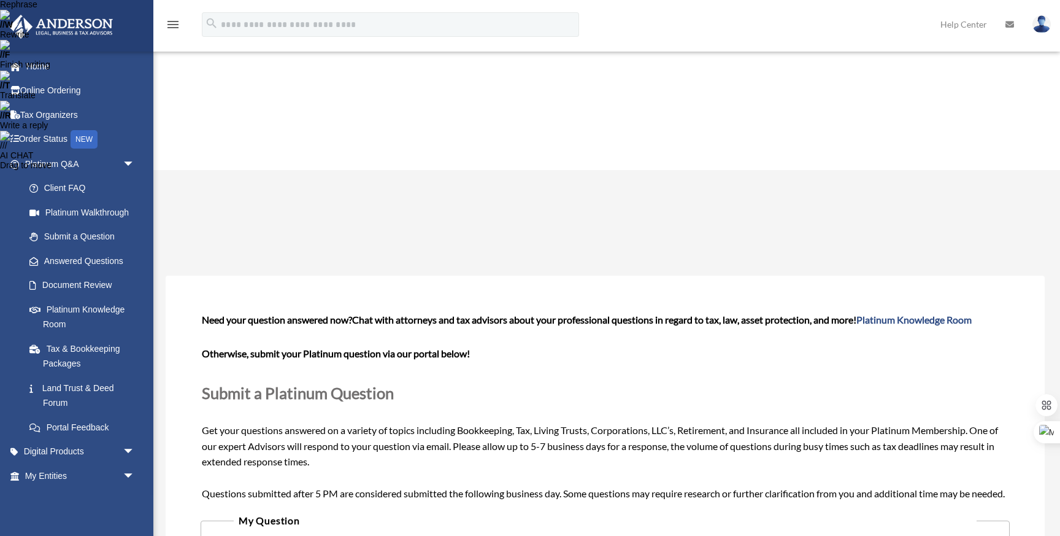
paste textarea "**********"
drag, startPoint x: 422, startPoint y: 348, endPoint x: 658, endPoint y: 352, distance: 236.9
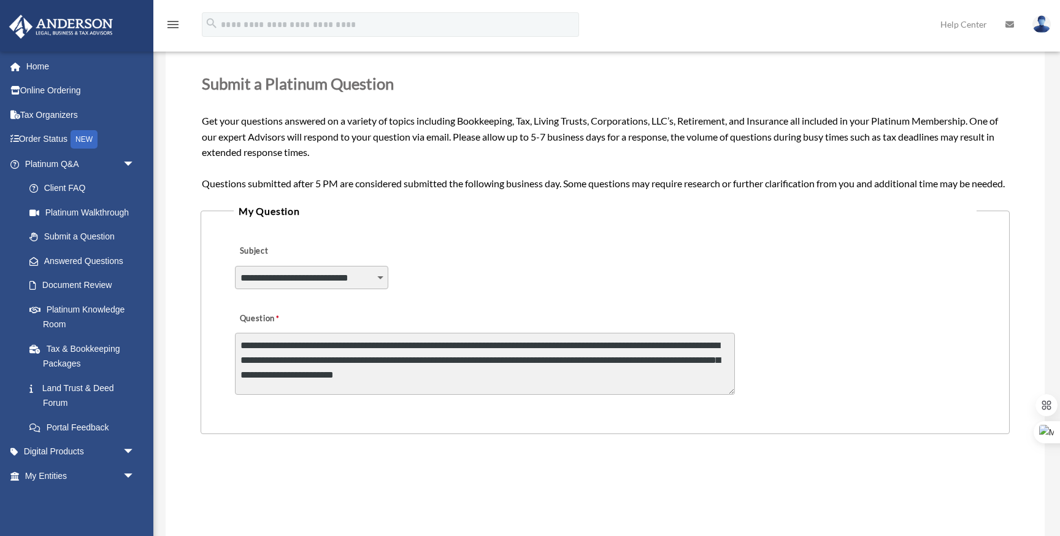
scroll to position [382, 0]
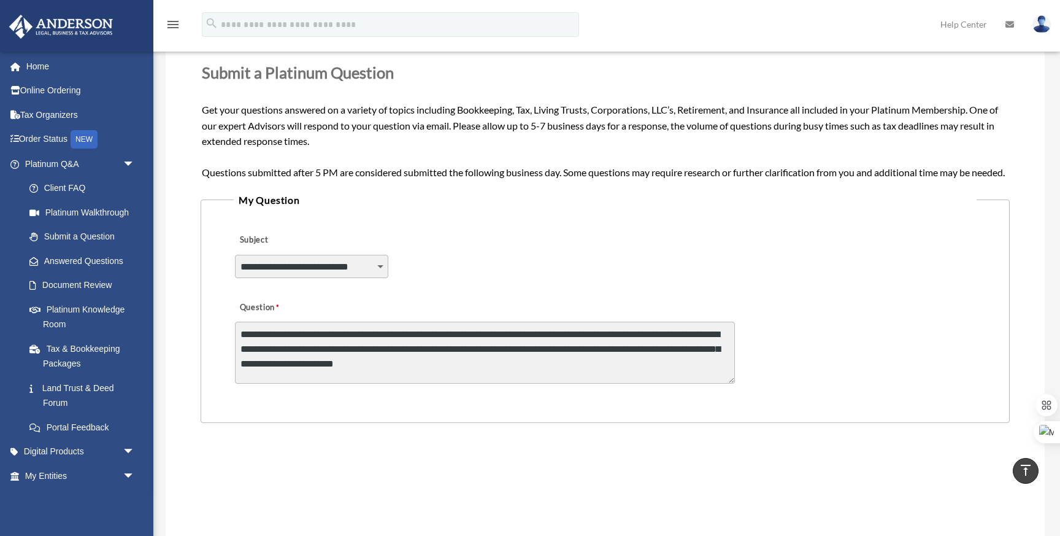
type textarea "**********"
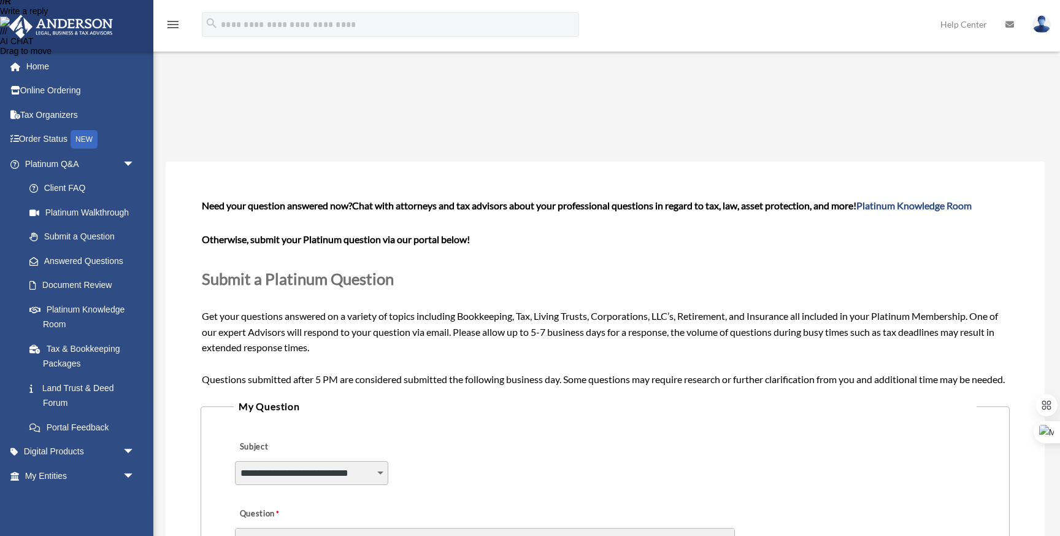
scroll to position [301, 0]
